Goal: Transaction & Acquisition: Download file/media

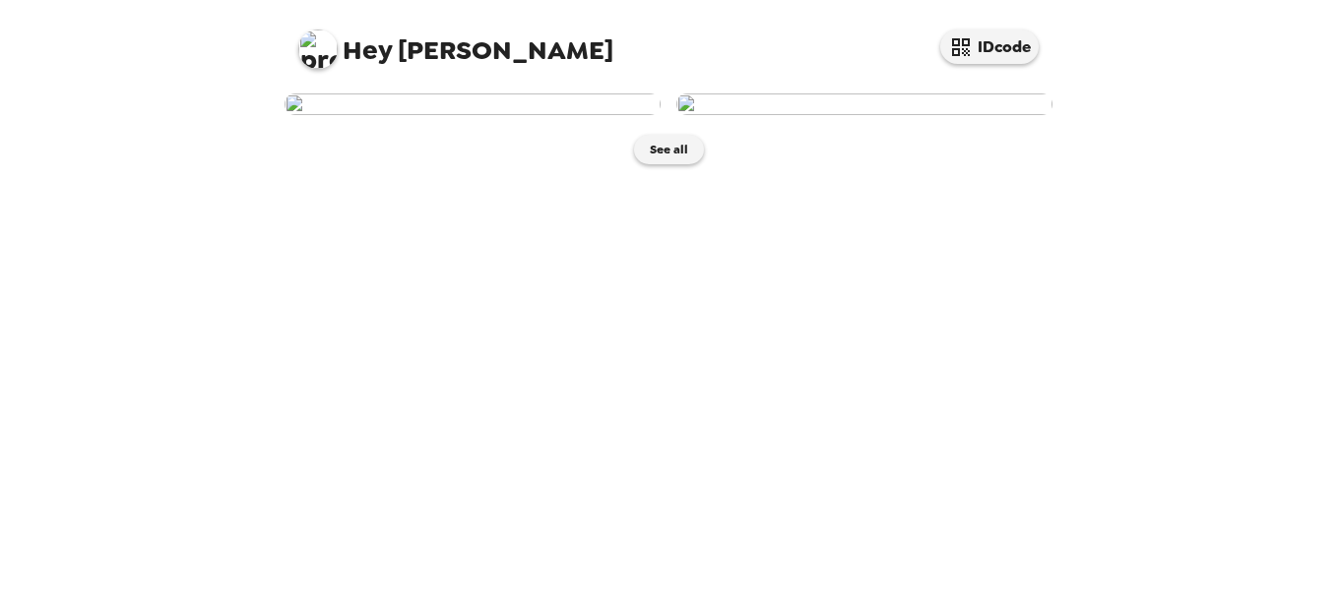
scroll to position [32, 0]
click at [547, 115] on img at bounding box center [473, 105] width 376 height 22
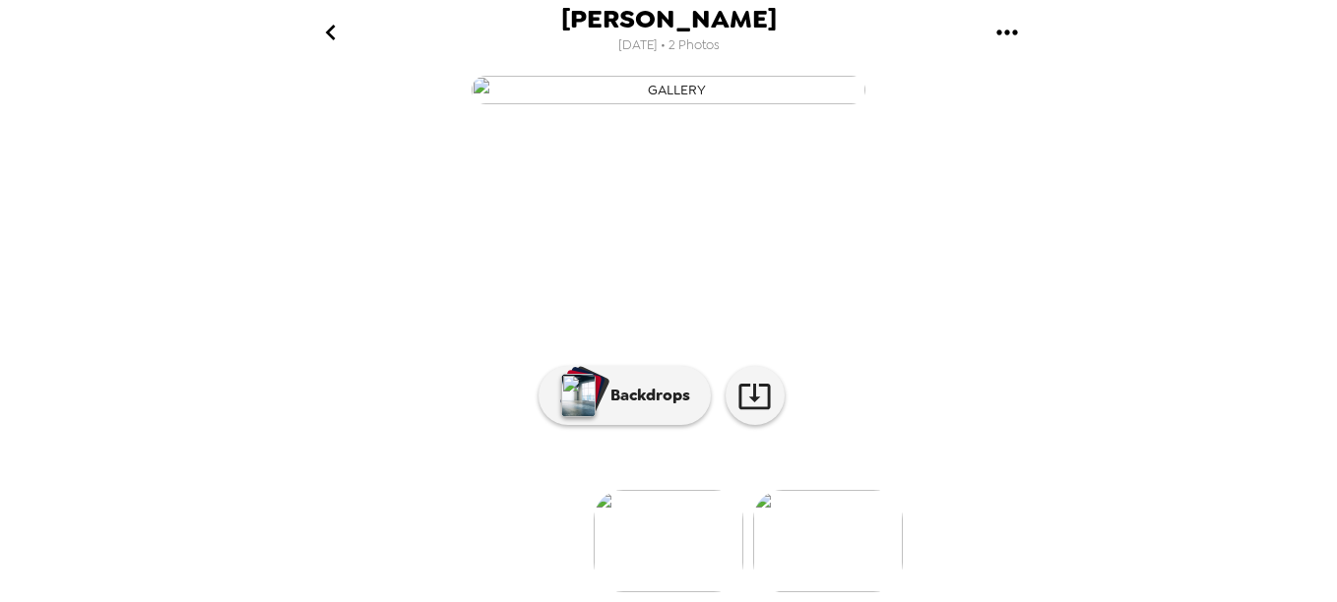
scroll to position [37, 0]
click at [692, 104] on img "button" at bounding box center [669, 90] width 394 height 29
click at [708, 104] on img "button" at bounding box center [669, 90] width 394 height 29
click at [1000, 45] on icon "gallery menu" at bounding box center [1007, 33] width 32 height 32
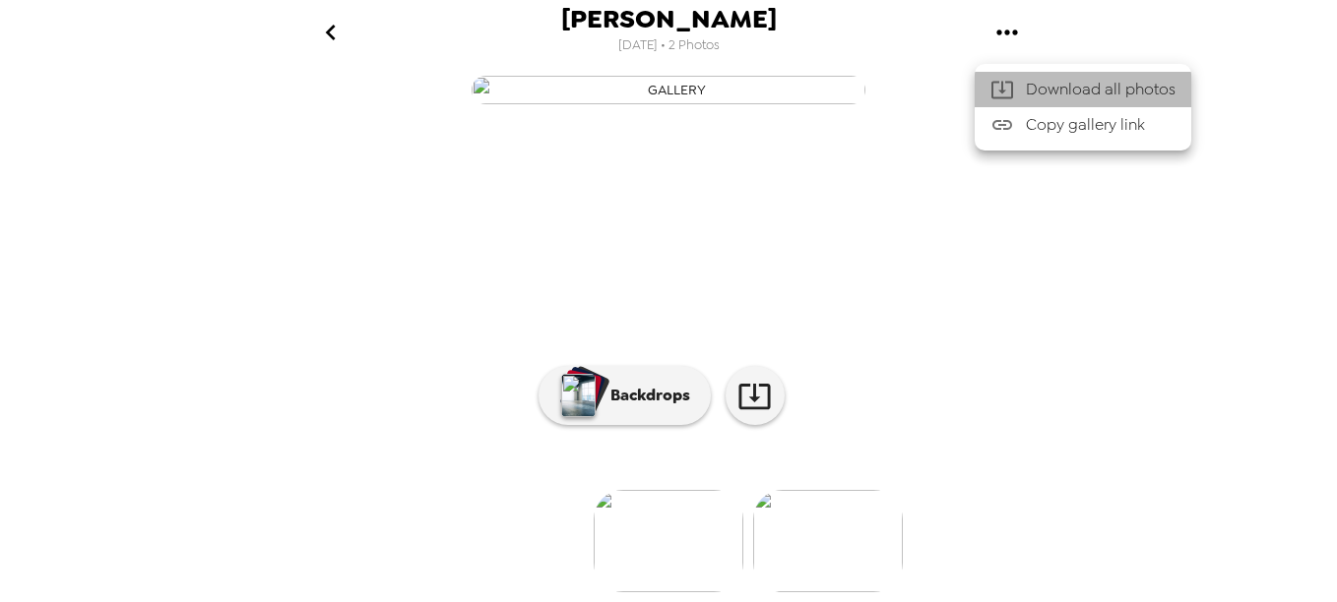
click at [1035, 90] on span "Download all photos" at bounding box center [1101, 90] width 150 height 24
